Goal: Transaction & Acquisition: Purchase product/service

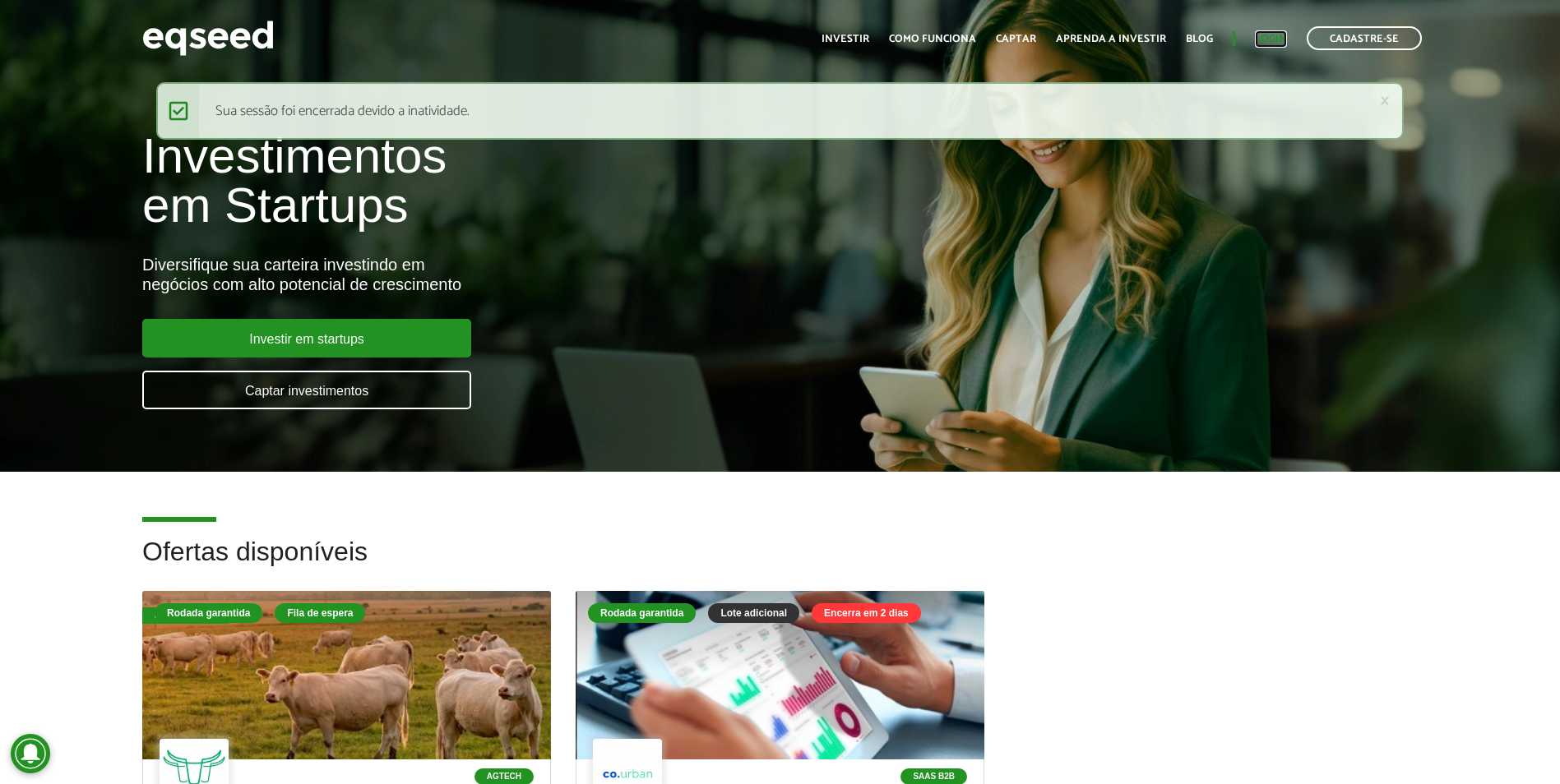
click at [1276, 45] on link "Login" at bounding box center [1271, 39] width 32 height 11
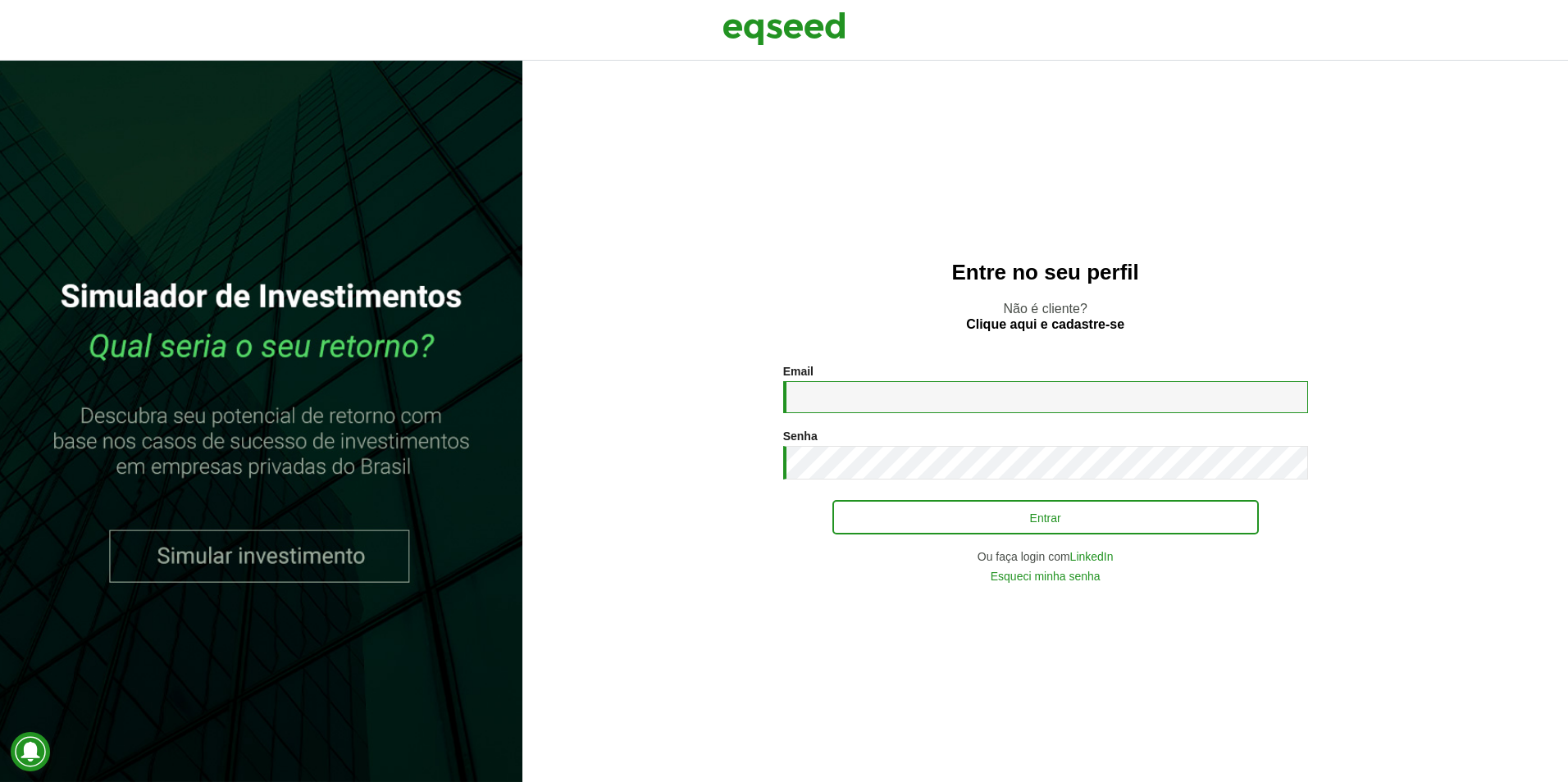
type input "**********"
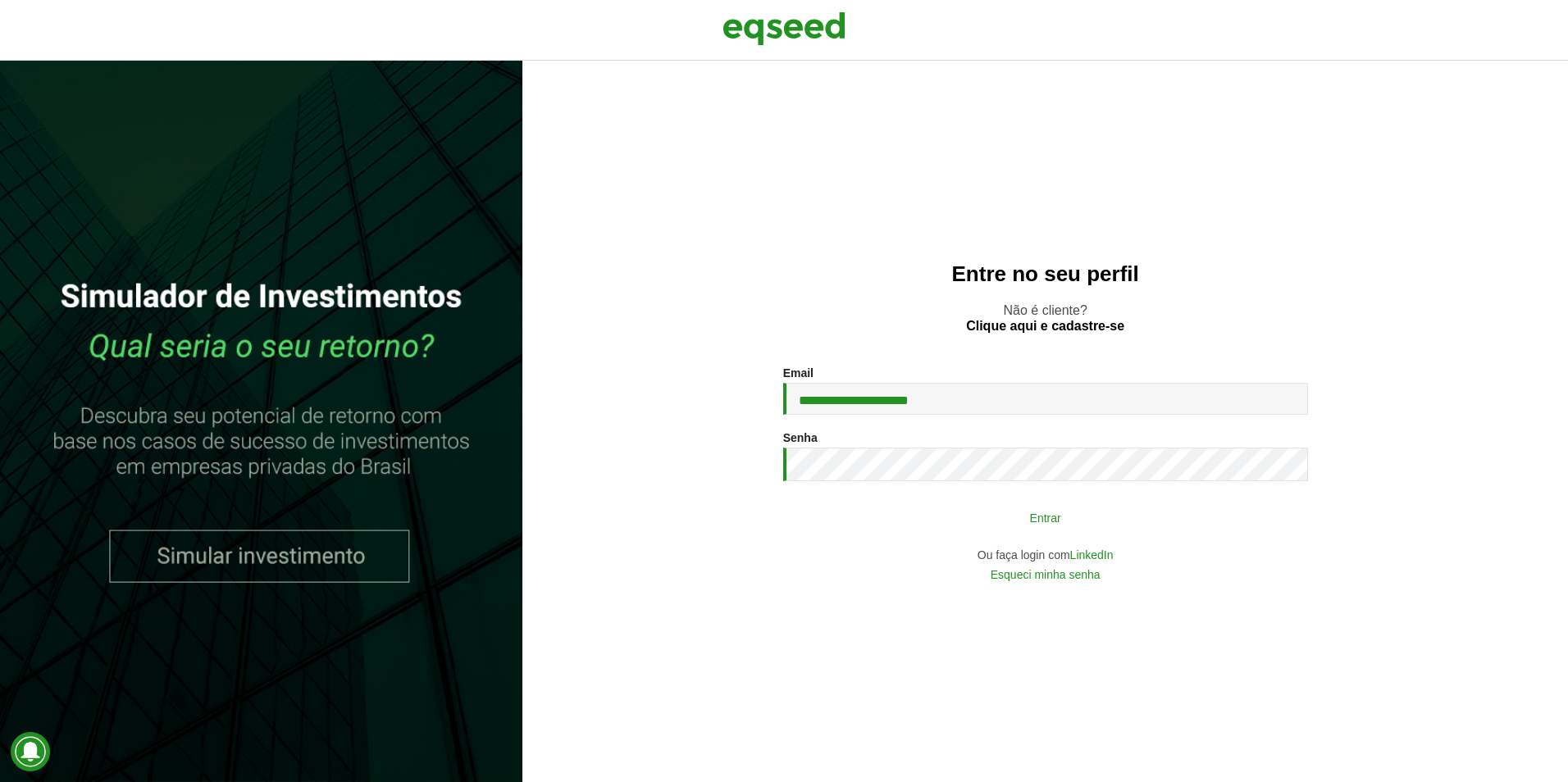
click at [1163, 530] on button "Entrar" at bounding box center [1045, 517] width 427 height 31
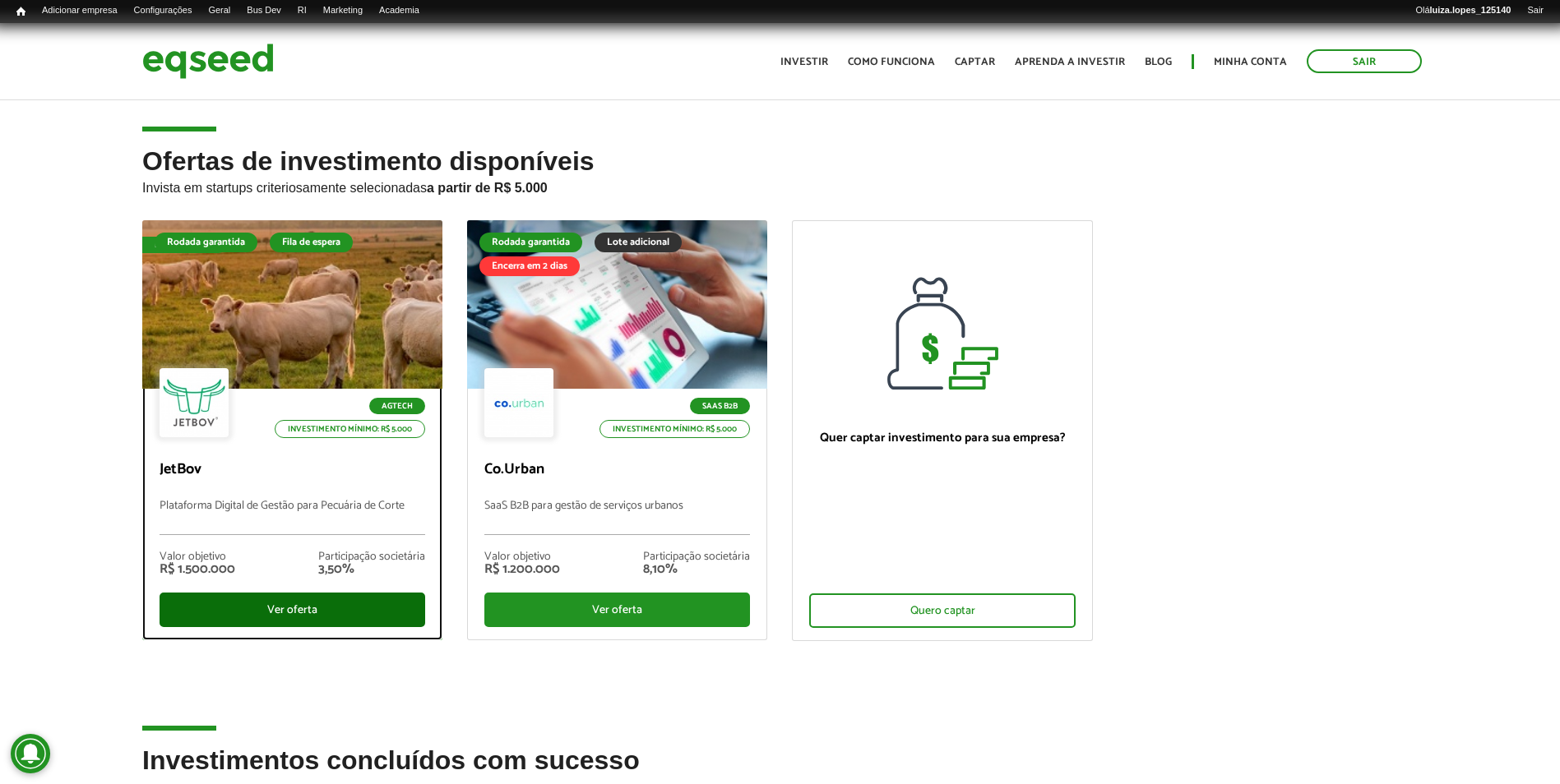
click at [402, 604] on div "Ver oferta" at bounding box center [292, 610] width 265 height 35
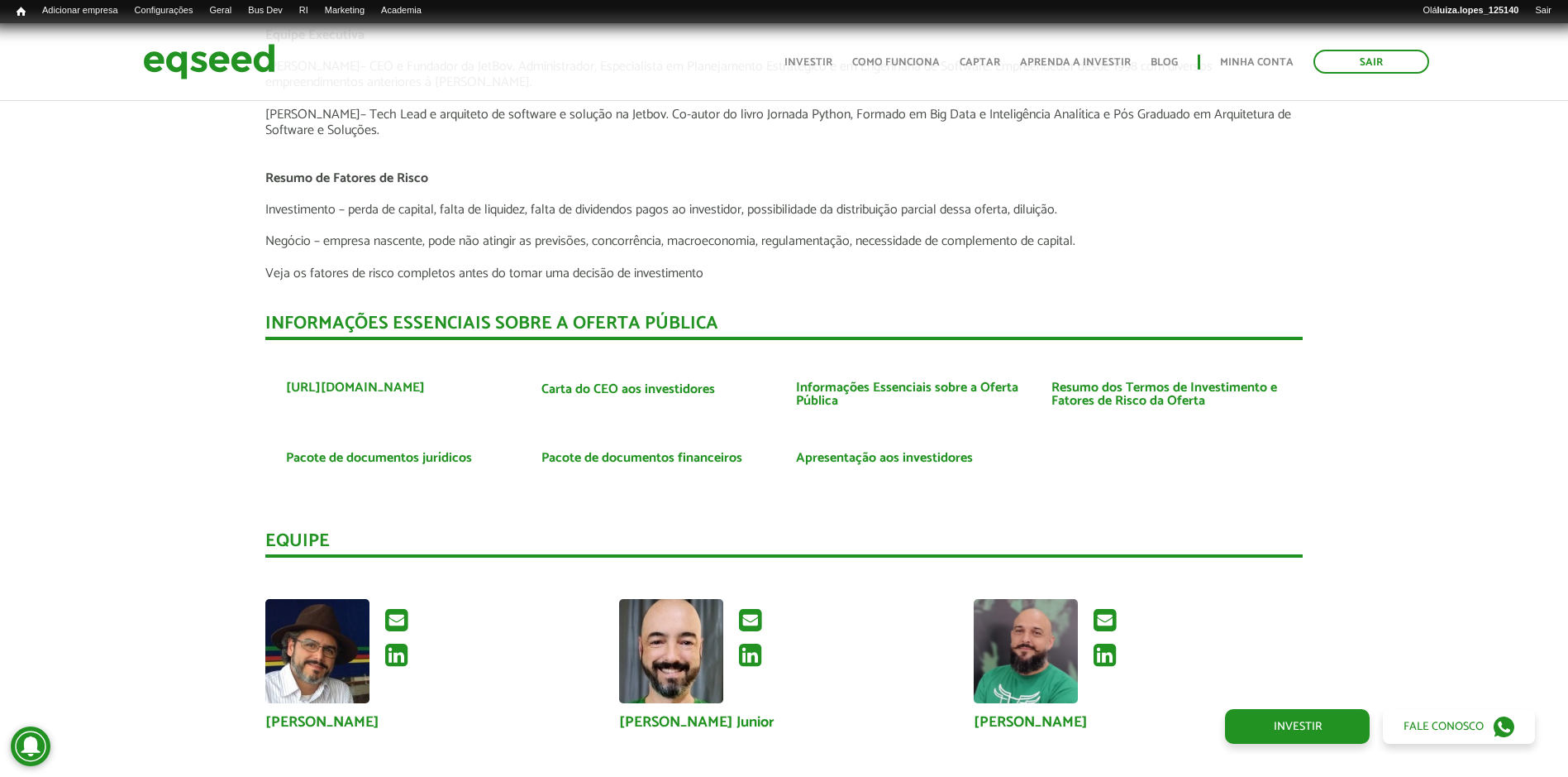
scroll to position [4135, 0]
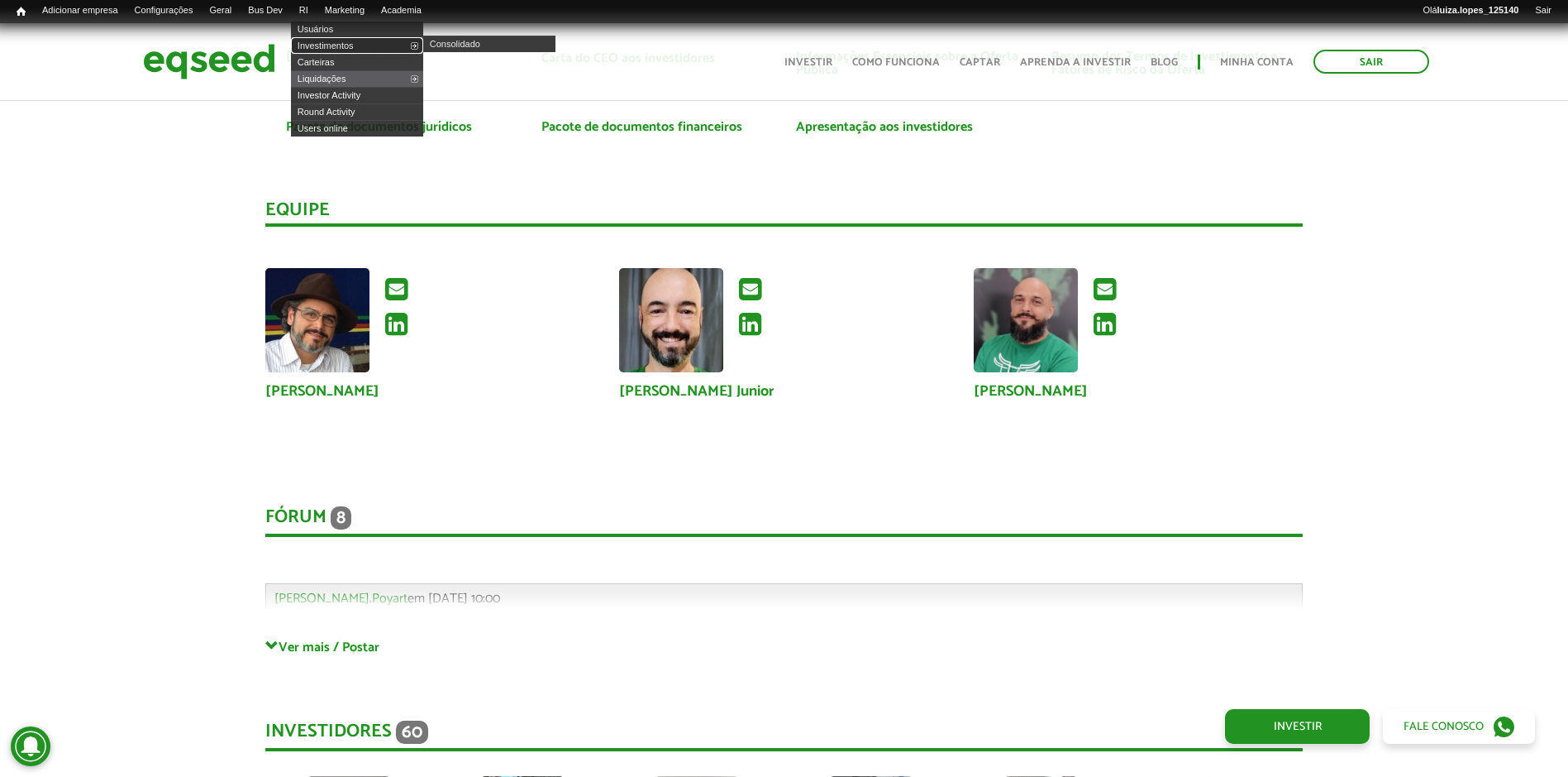
click at [336, 38] on link "Investimentos" at bounding box center [357, 46] width 133 height 17
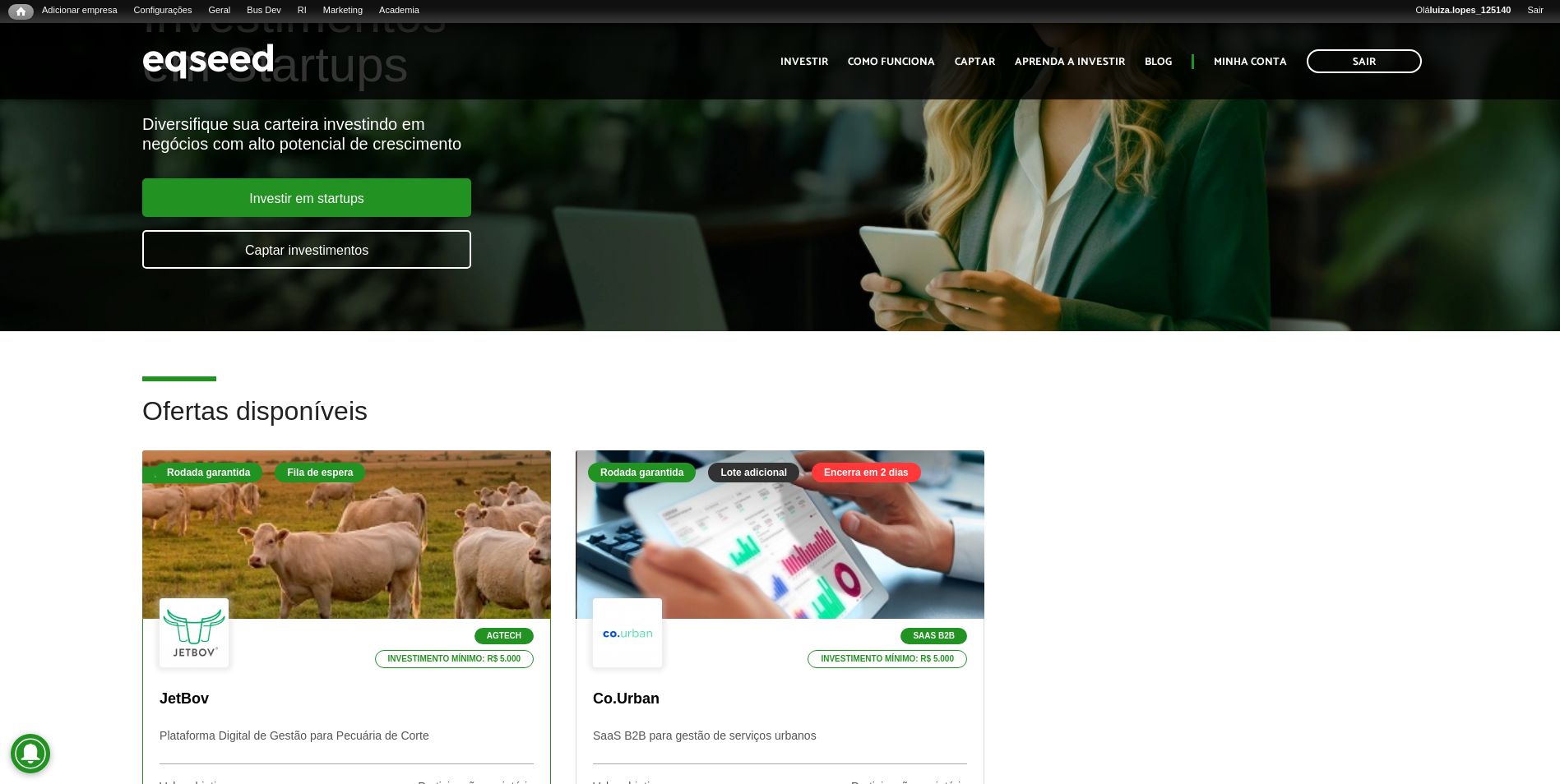
scroll to position [329, 0]
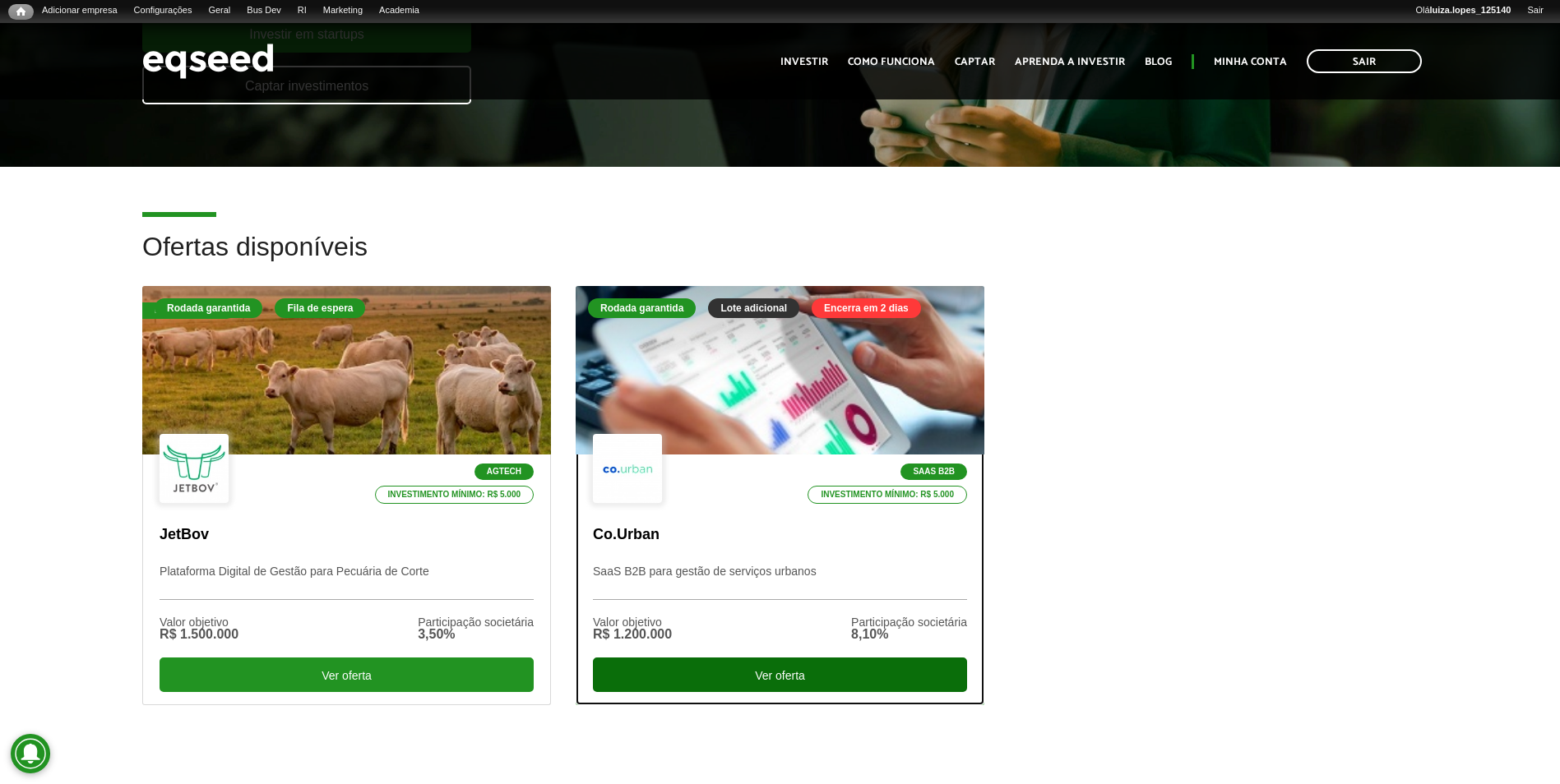
click at [725, 674] on div "Ver oferta" at bounding box center [780, 675] width 374 height 35
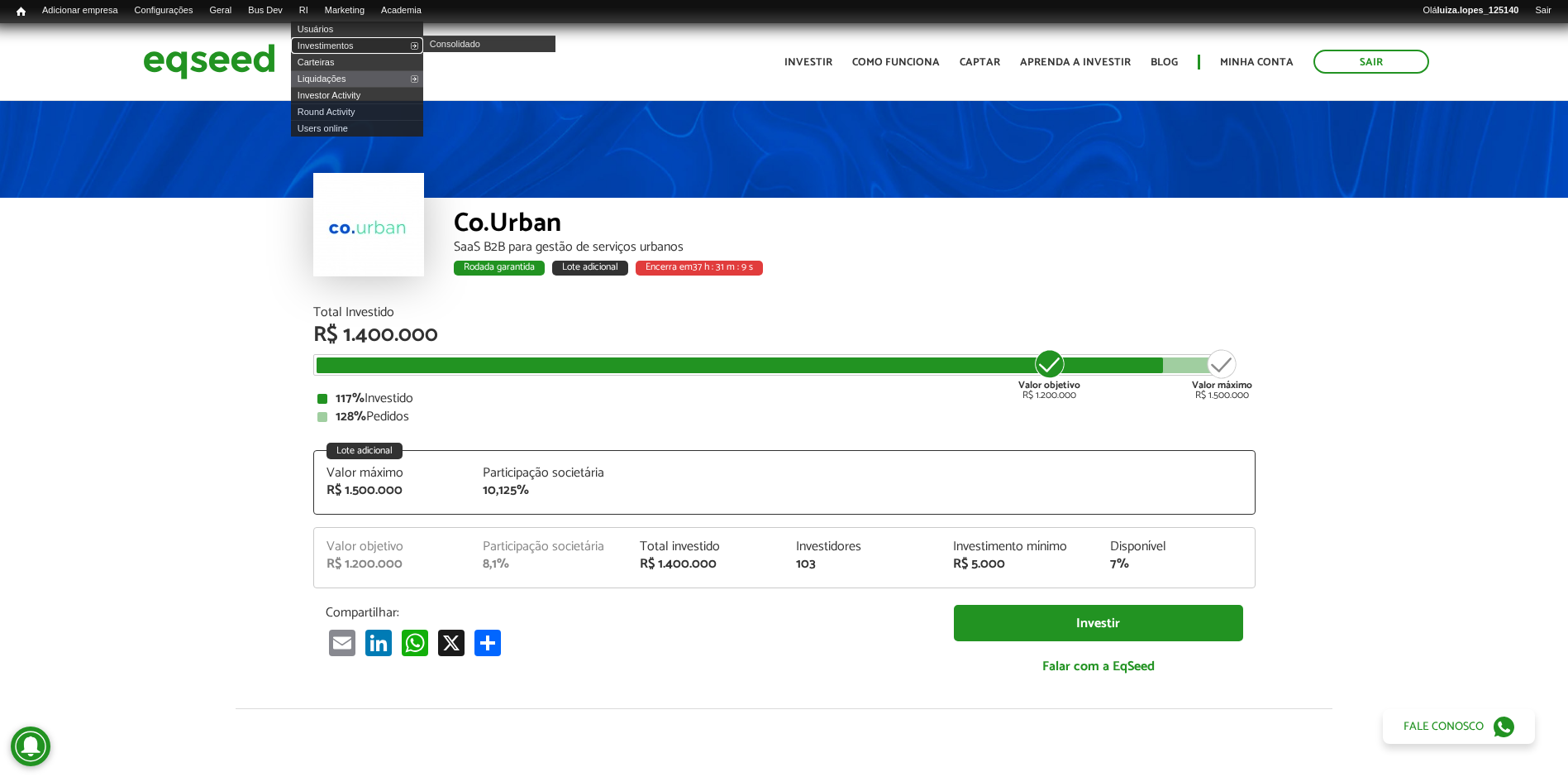
click at [341, 42] on link "Investimentos" at bounding box center [357, 46] width 133 height 17
